Goal: Information Seeking & Learning: Learn about a topic

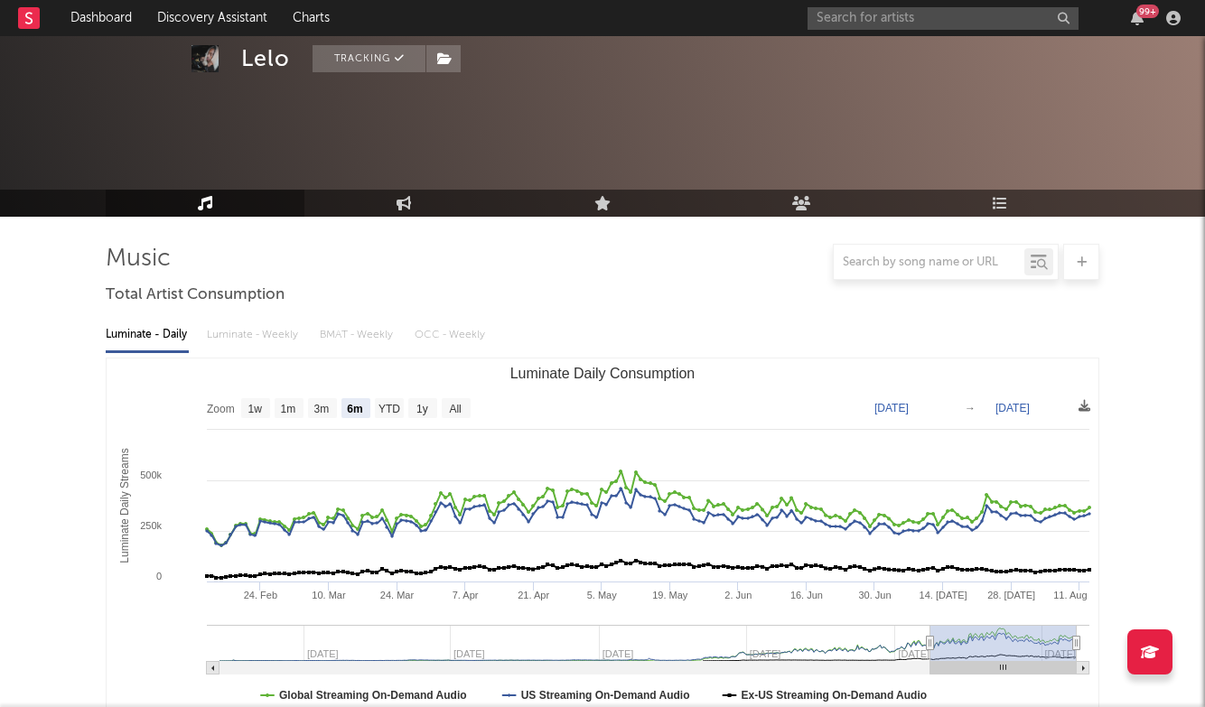
select select "6m"
select select "All"
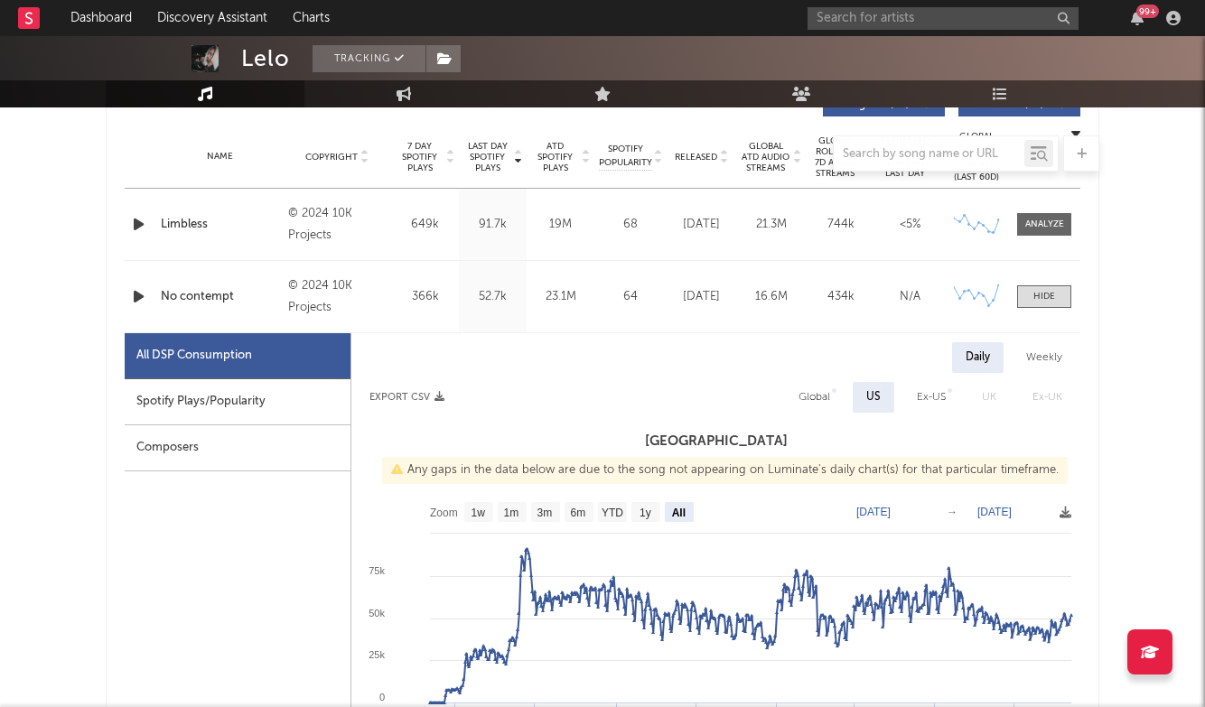
scroll to position [714, 0]
click at [912, 26] on input "text" at bounding box center [943, 18] width 271 height 23
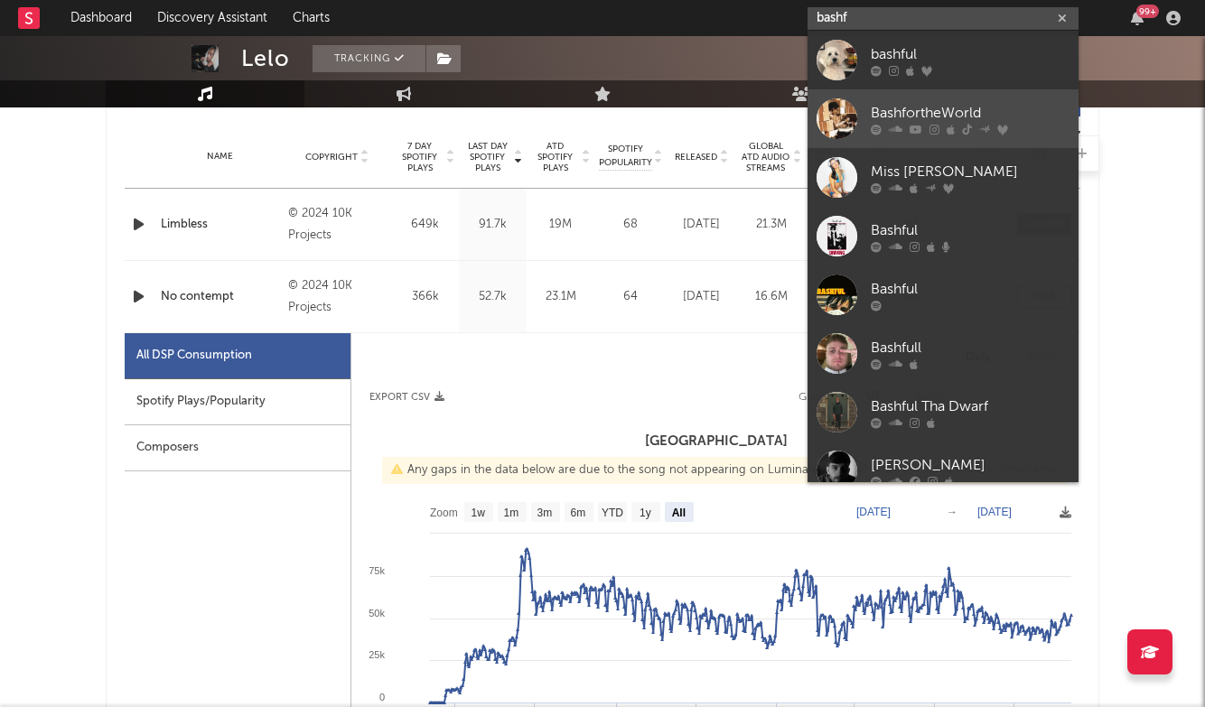
type input "bashf"
click at [924, 109] on div "BashfortheWorld" at bounding box center [970, 113] width 199 height 22
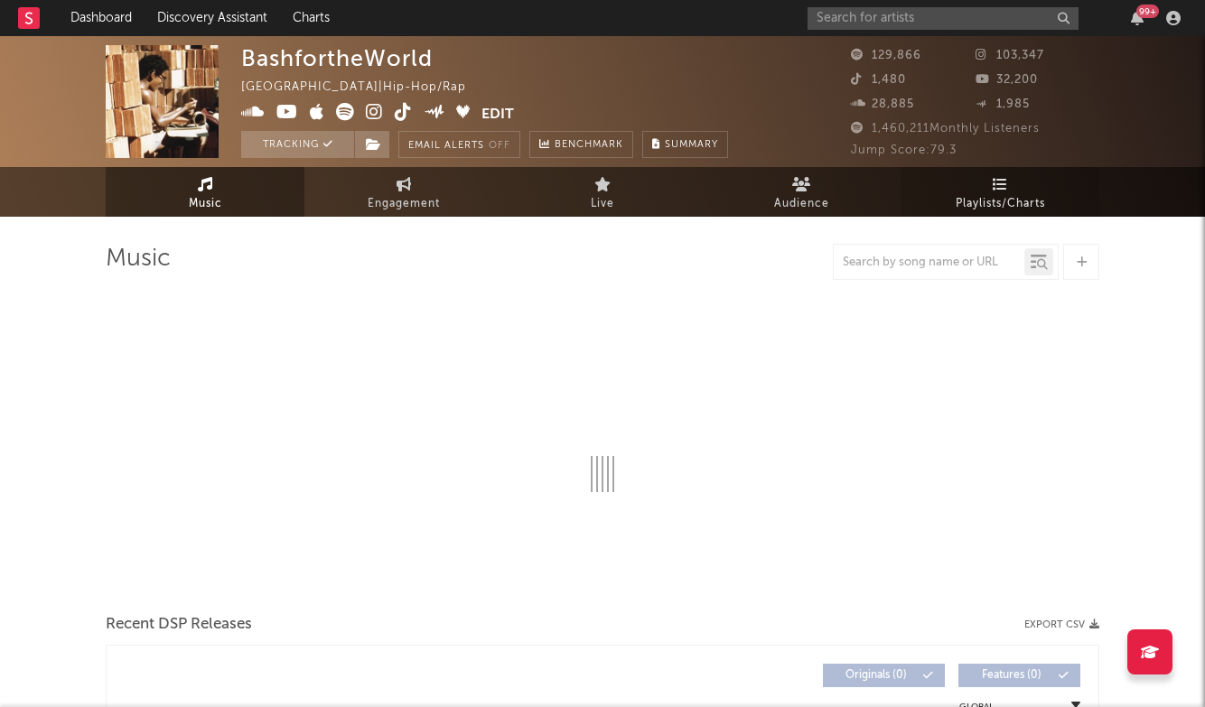
select select "6m"
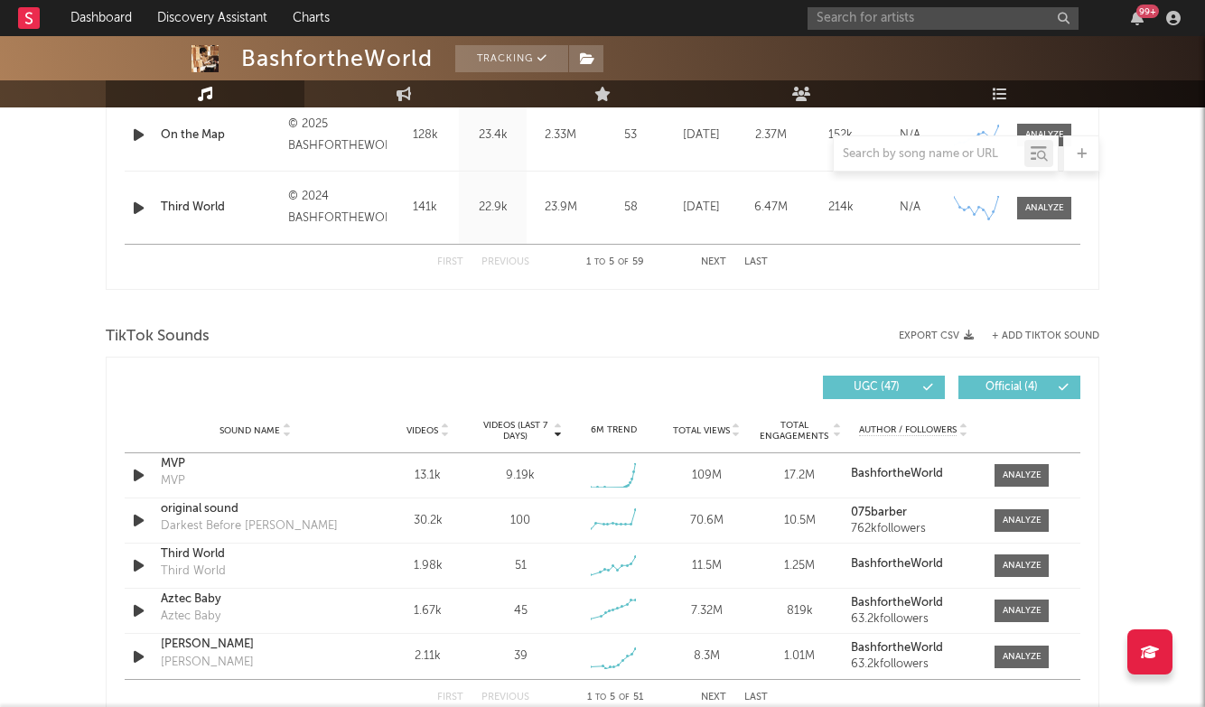
scroll to position [1059, 0]
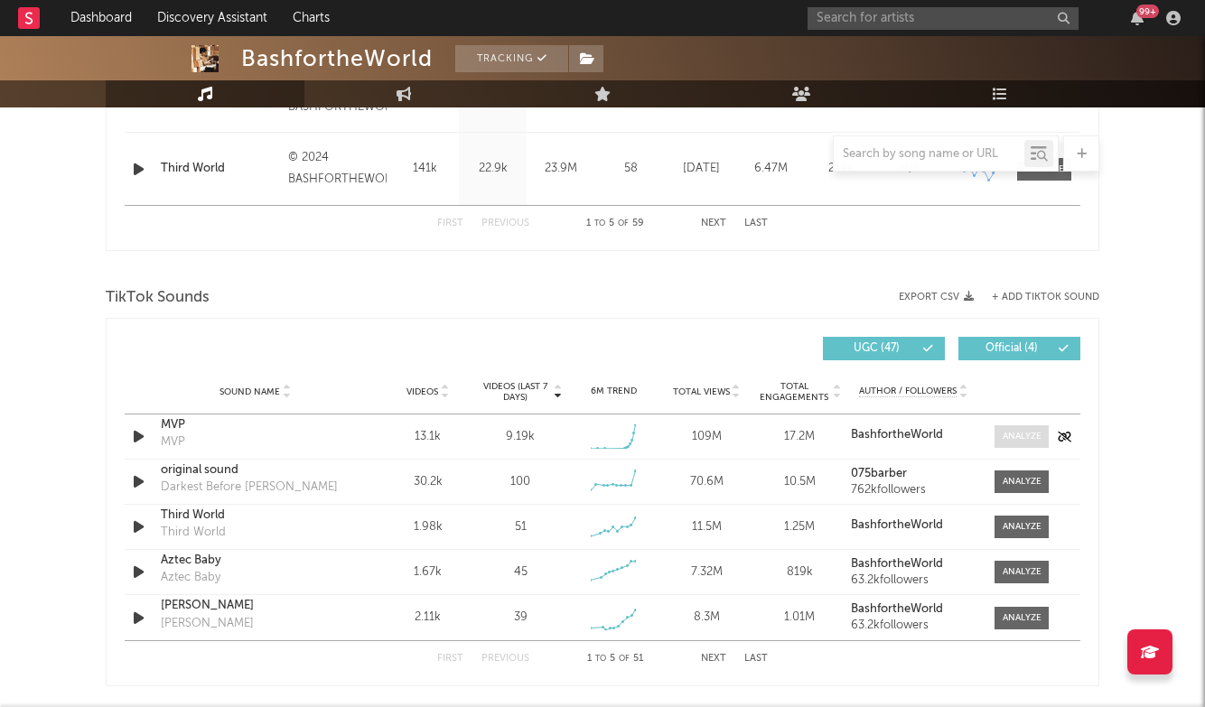
click at [1029, 440] on div at bounding box center [1022, 437] width 39 height 14
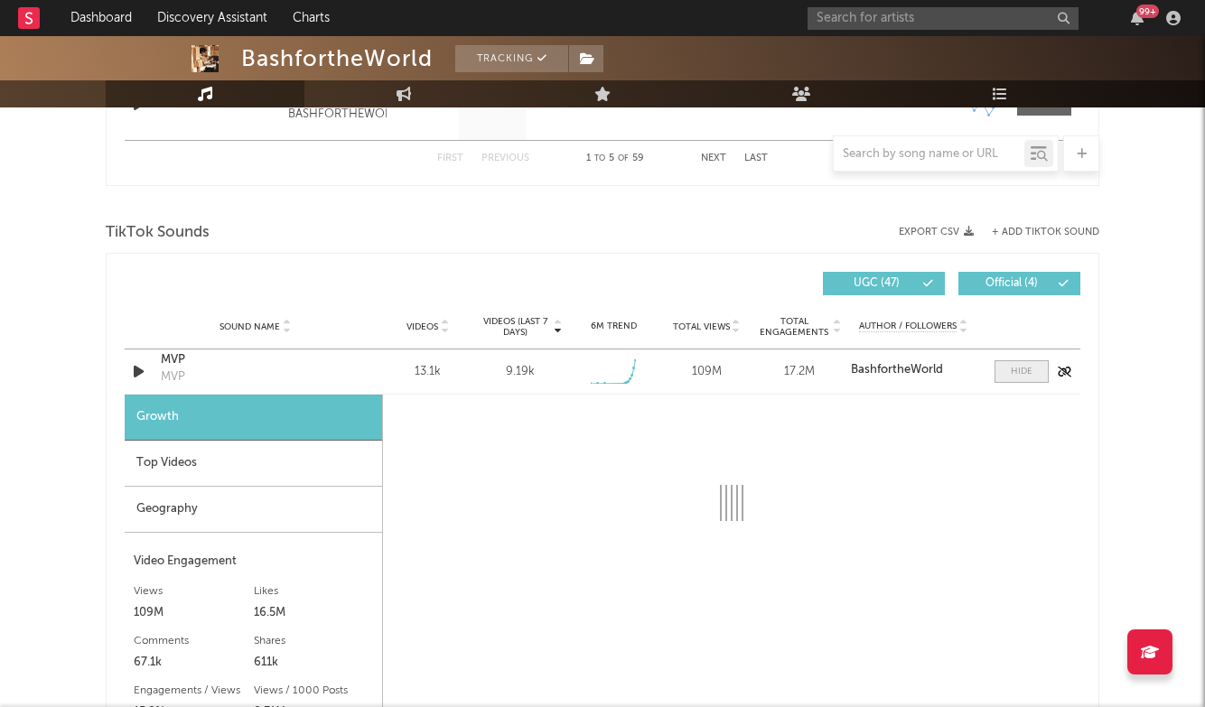
select select "1w"
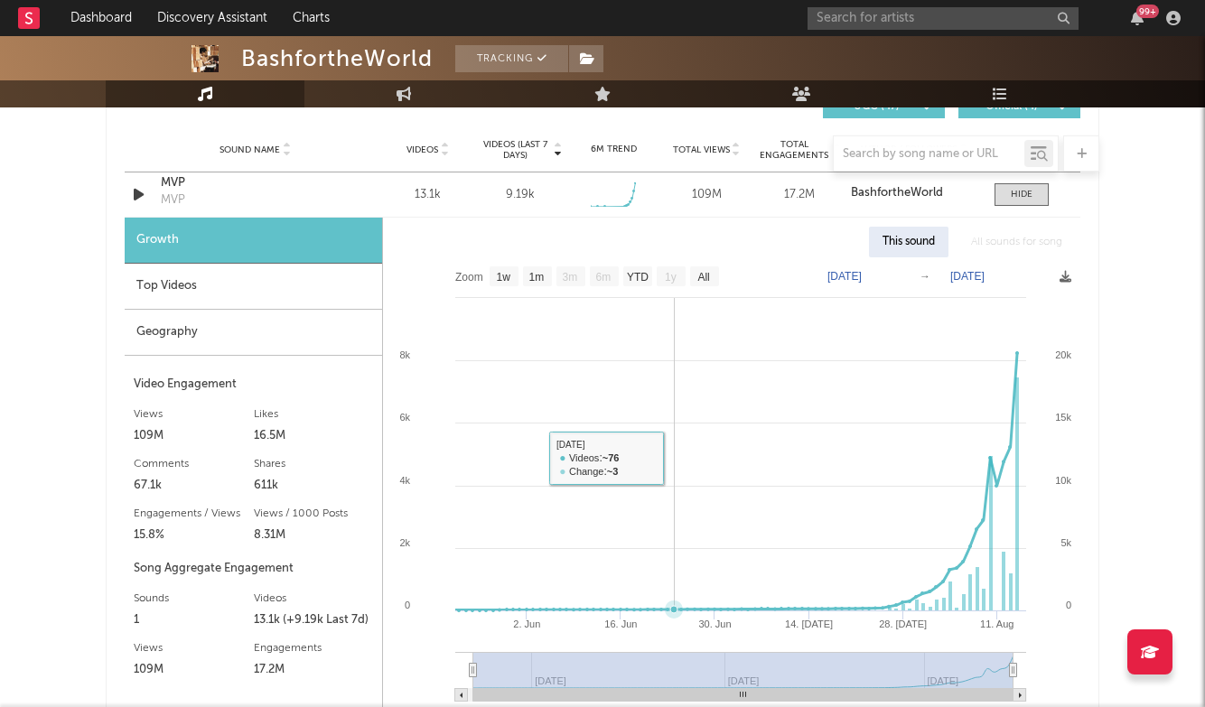
scroll to position [1091, 0]
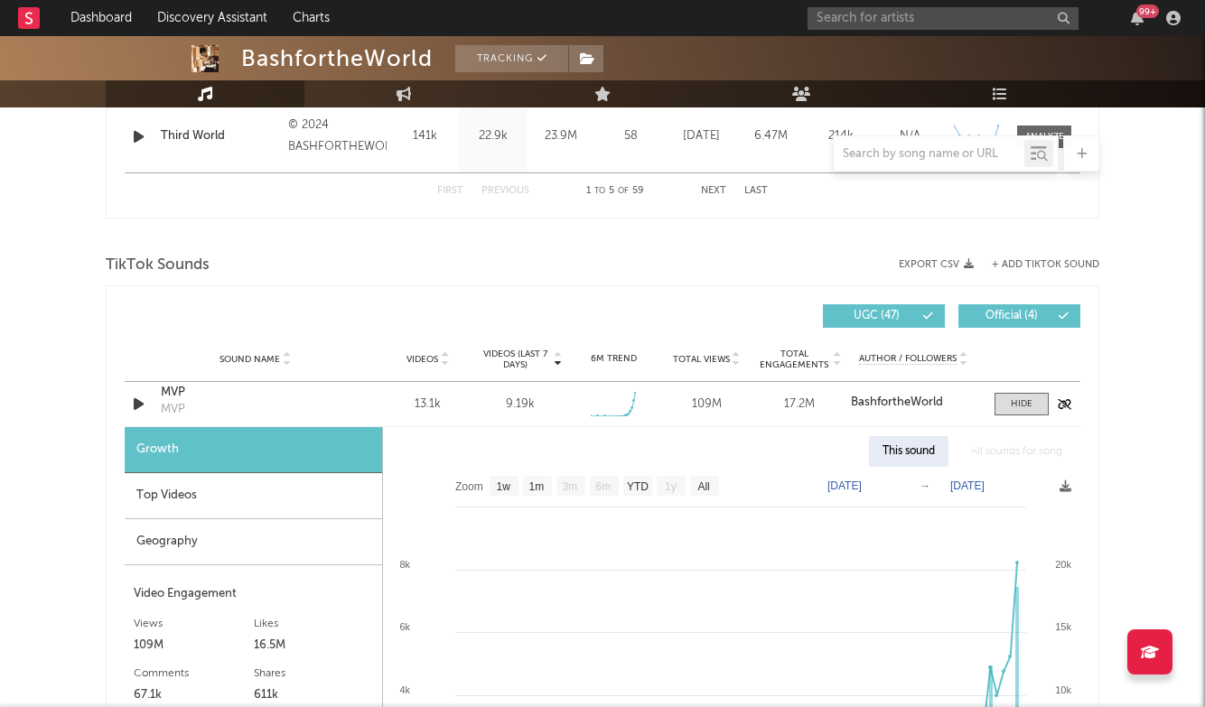
click at [181, 400] on div "MVP" at bounding box center [255, 393] width 189 height 18
click at [1004, 400] on span at bounding box center [1022, 404] width 54 height 23
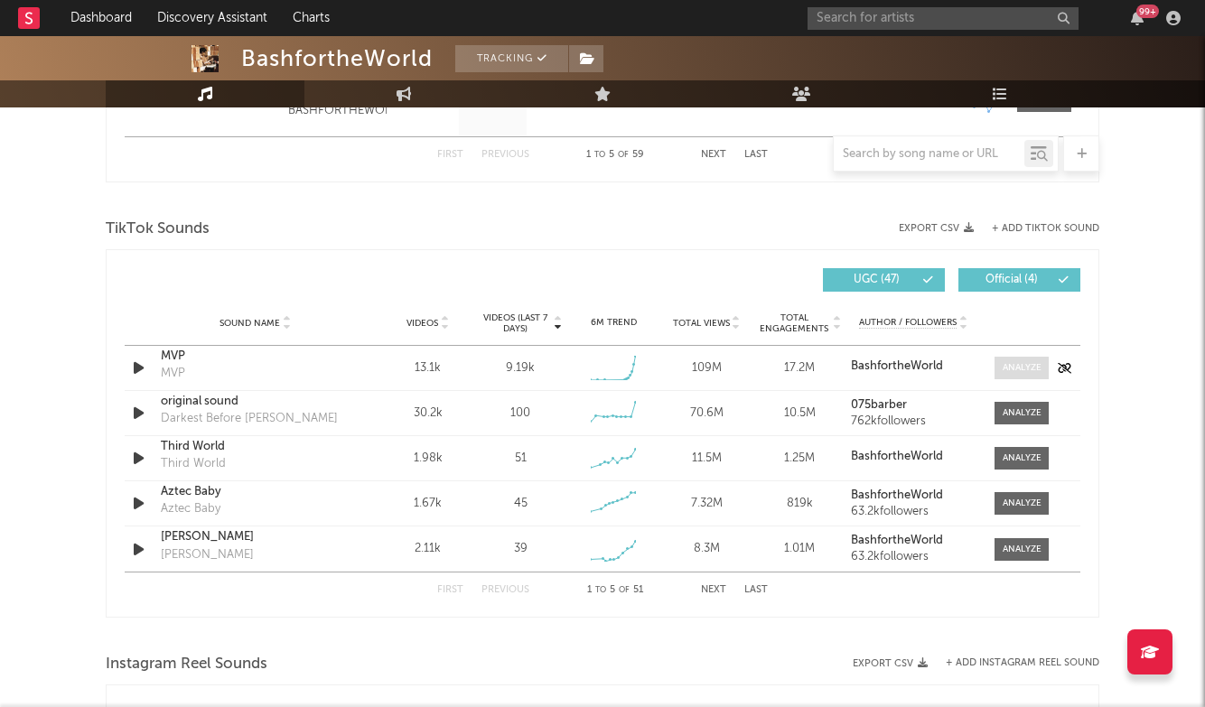
scroll to position [1131, 0]
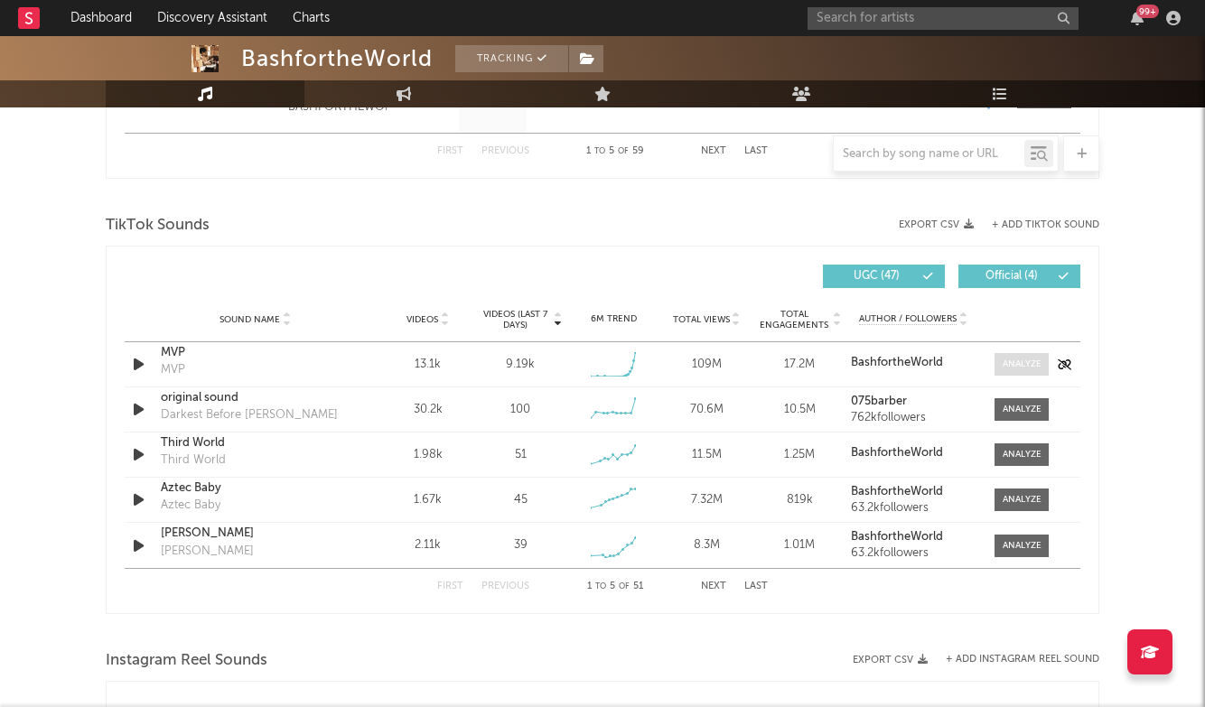
click at [1024, 370] on div at bounding box center [1022, 365] width 39 height 14
select select "1w"
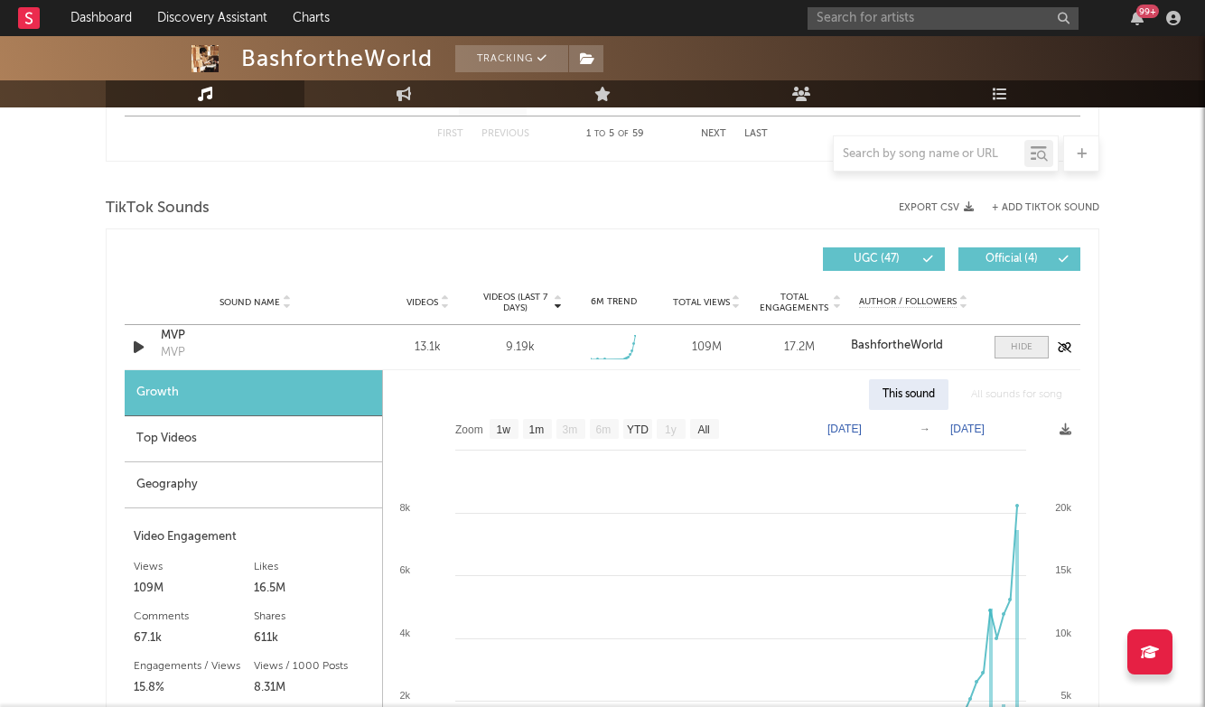
scroll to position [1152, 0]
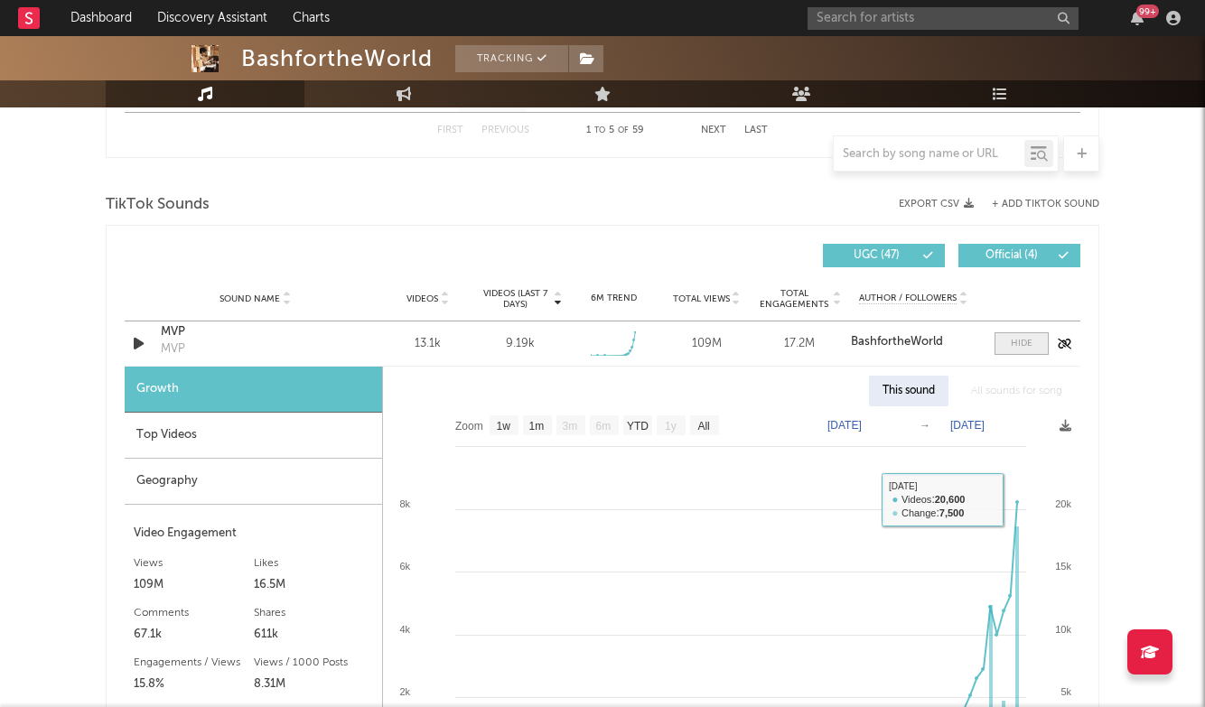
click at [1025, 343] on div at bounding box center [1022, 344] width 22 height 14
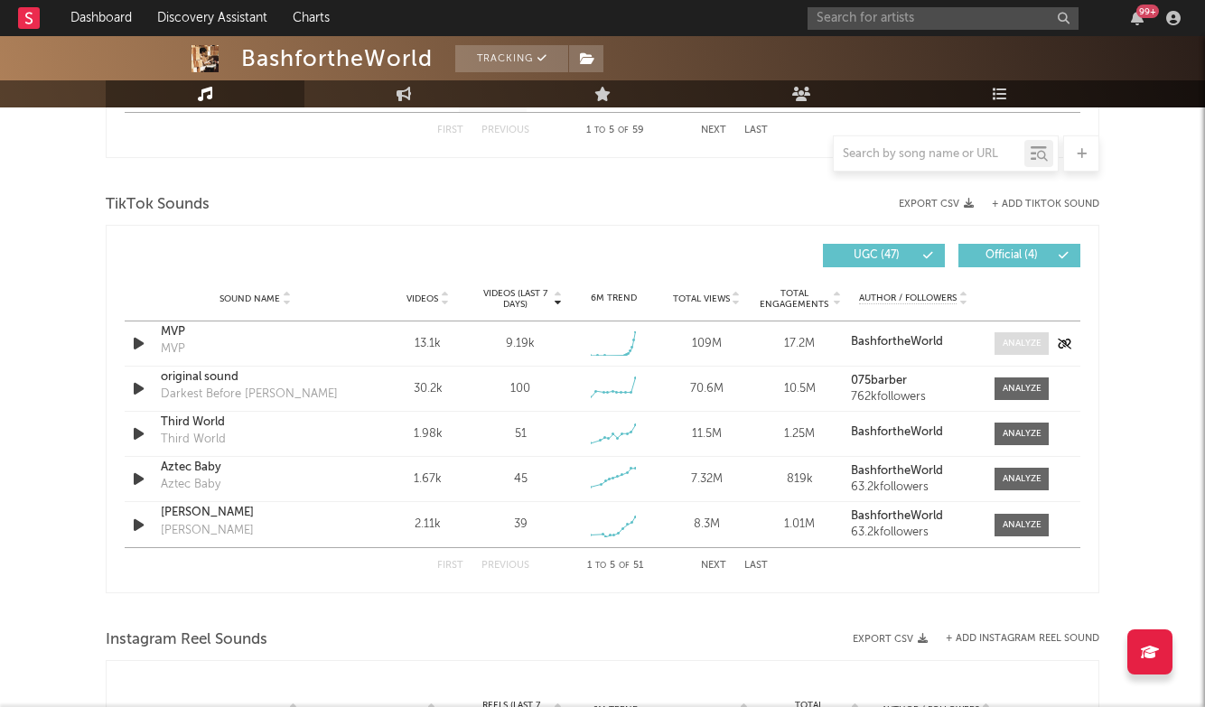
click at [1025, 343] on div at bounding box center [1022, 344] width 39 height 14
select select "1w"
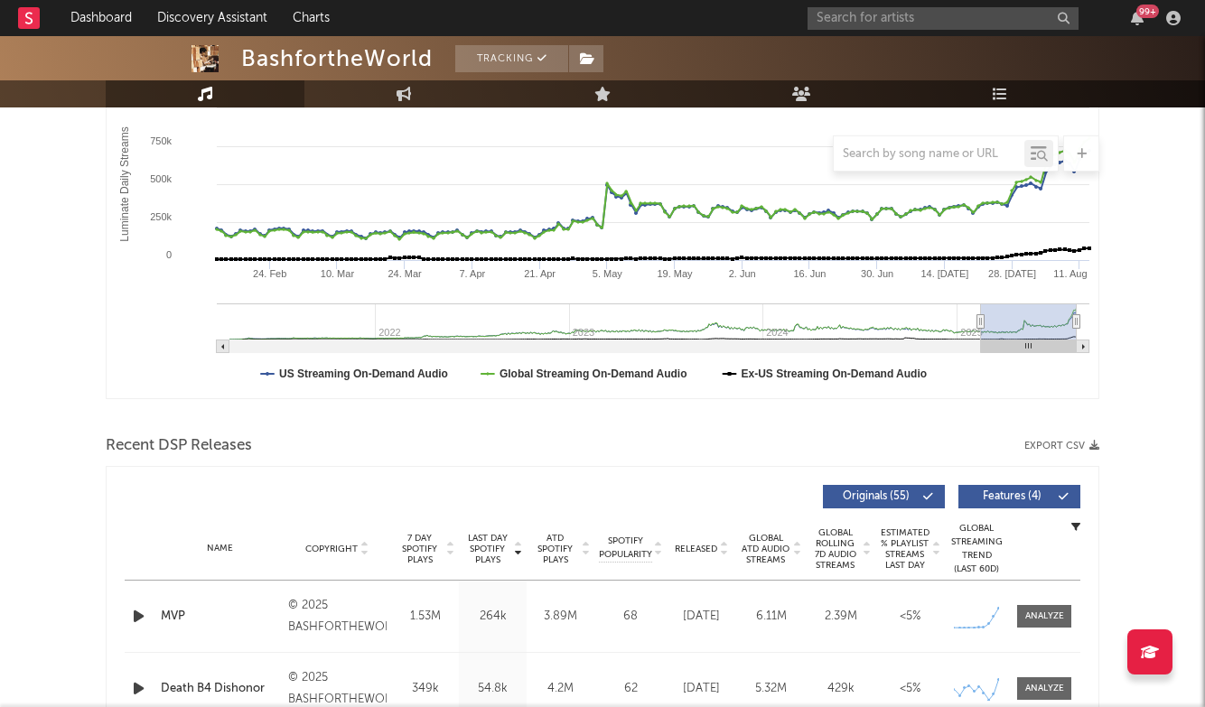
scroll to position [1, 0]
